Goal: Check status: Check status

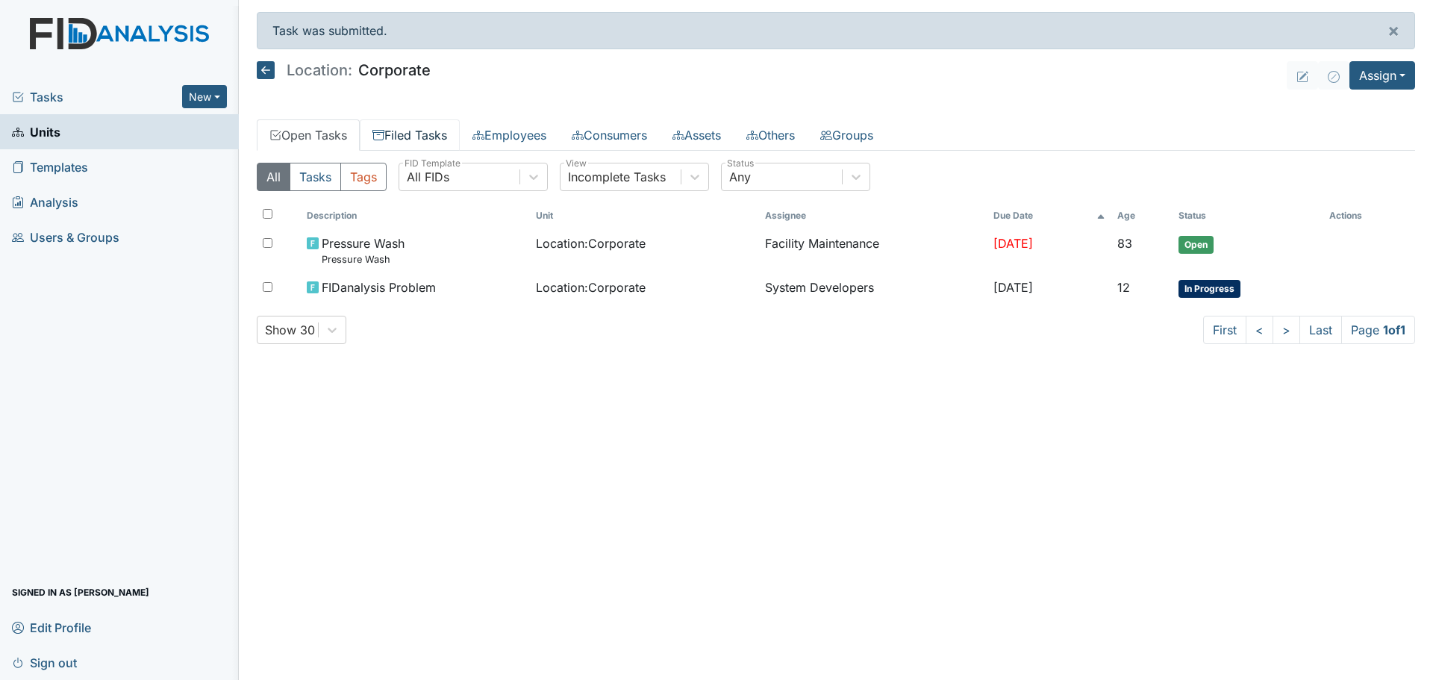
click at [425, 135] on link "Filed Tasks" at bounding box center [410, 134] width 100 height 31
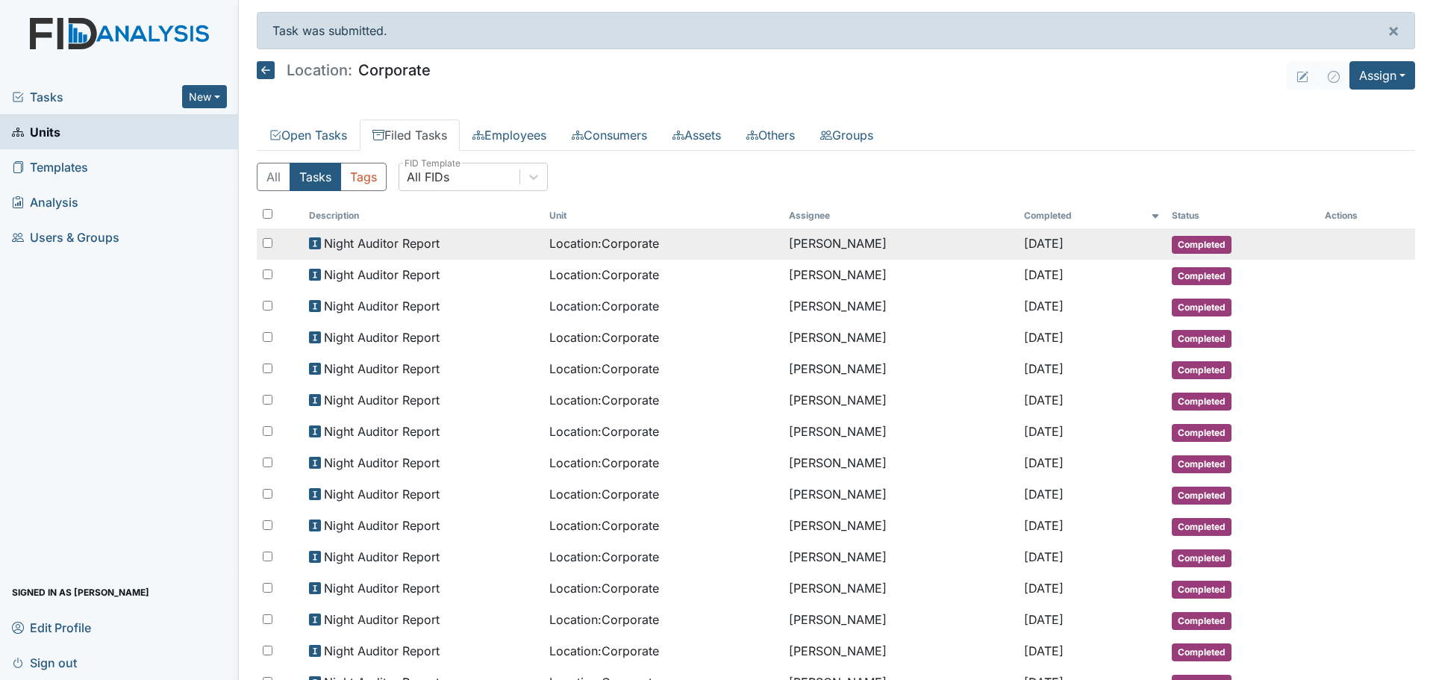
click at [453, 247] on div "Night Auditor Report" at bounding box center [423, 243] width 228 height 18
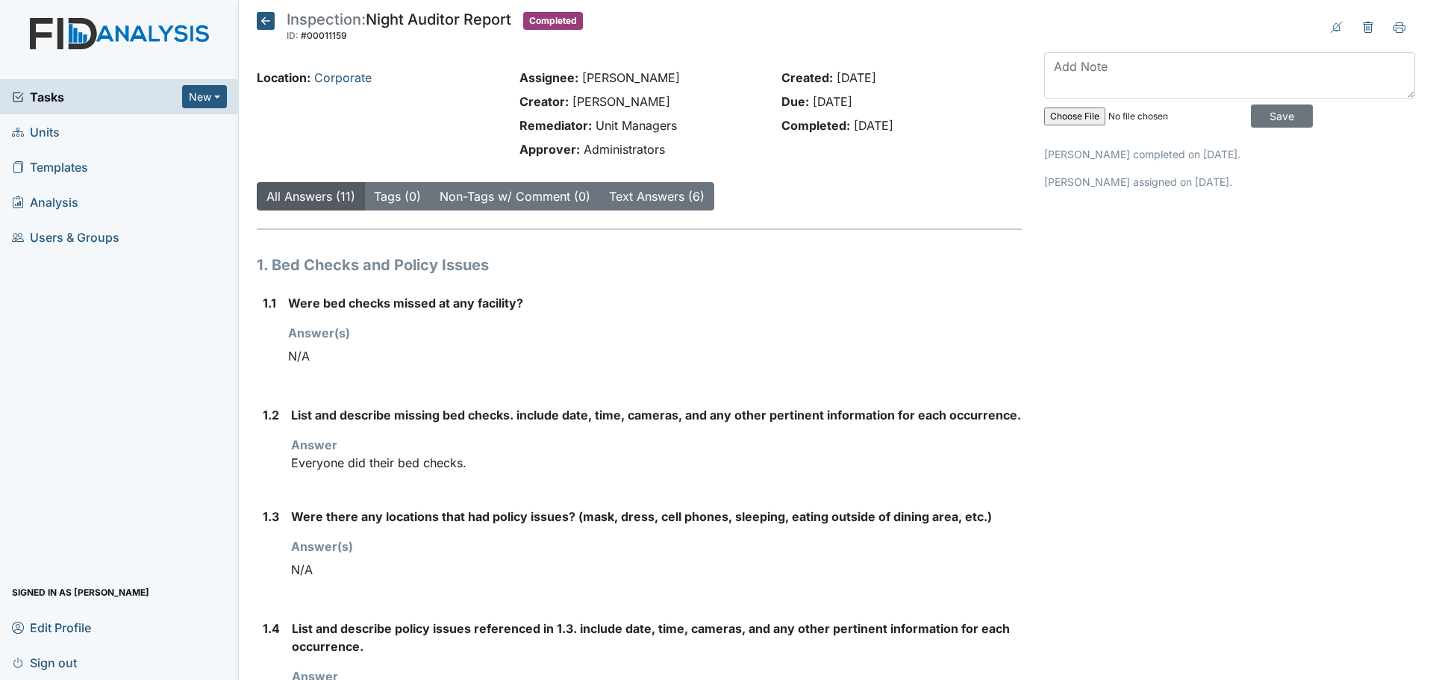
click at [254, 78] on div "Location: Corporate" at bounding box center [376, 117] width 263 height 96
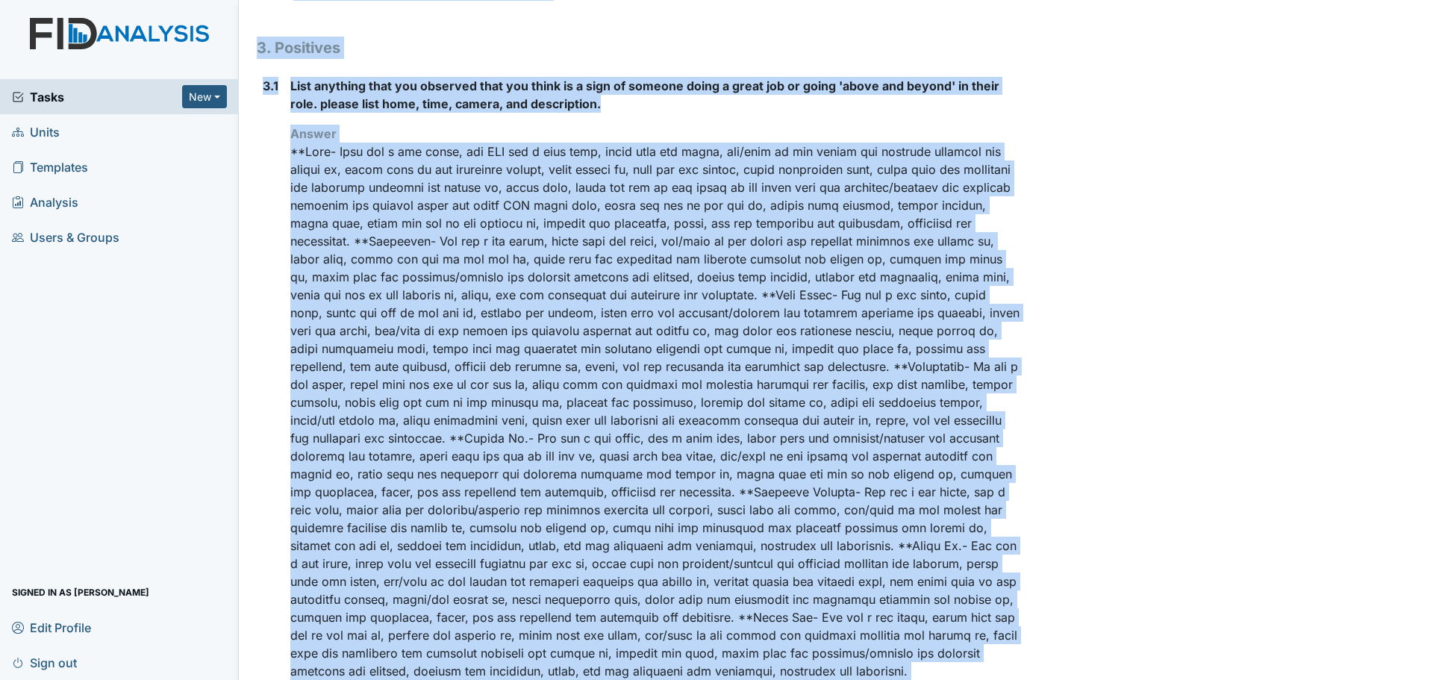
scroll to position [1560, 0]
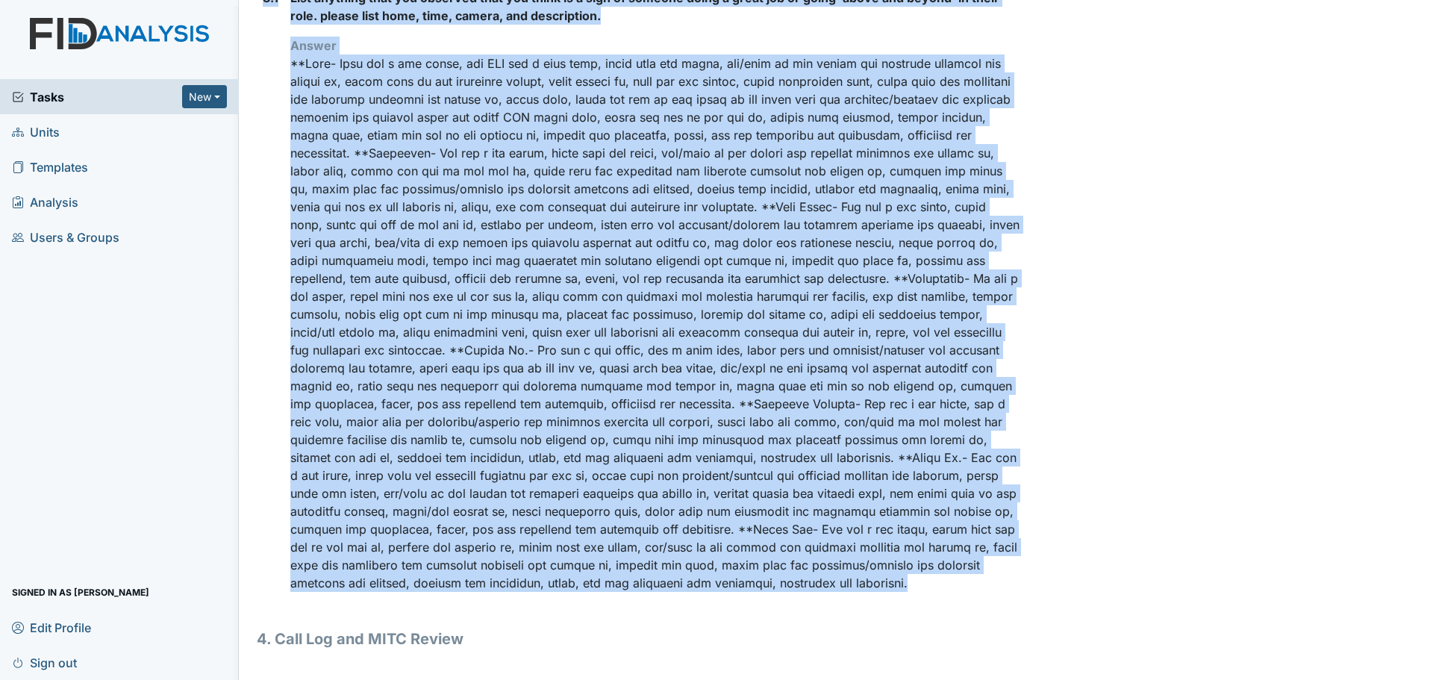
drag, startPoint x: 258, startPoint y: 75, endPoint x: 975, endPoint y: 587, distance: 881.5
copy div "Location: Corporate Assignee: [PERSON_NAME] Creator: [PERSON_NAME] Remediator: …"
